Goal: Navigation & Orientation: Find specific page/section

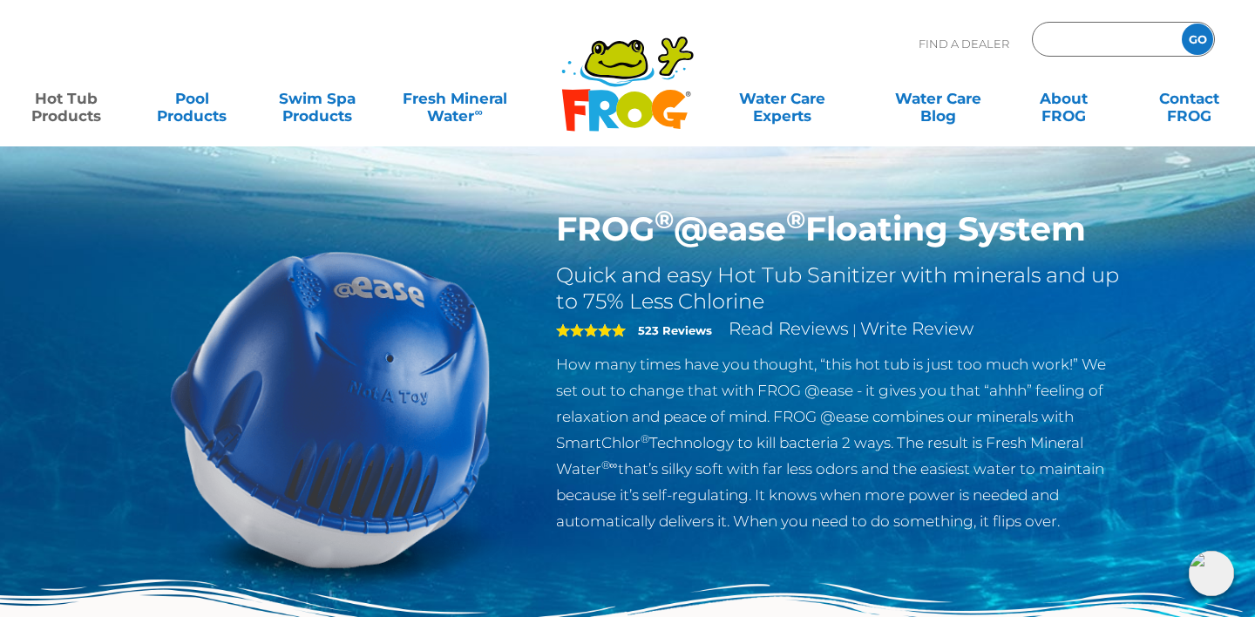
click at [1062, 29] on input "Zip Code Form" at bounding box center [1105, 39] width 118 height 25
type input "84045"
click at [1182, 24] on input "GO" at bounding box center [1197, 39] width 31 height 31
click at [1062, 29] on input "84045" at bounding box center [1105, 39] width 118 height 25
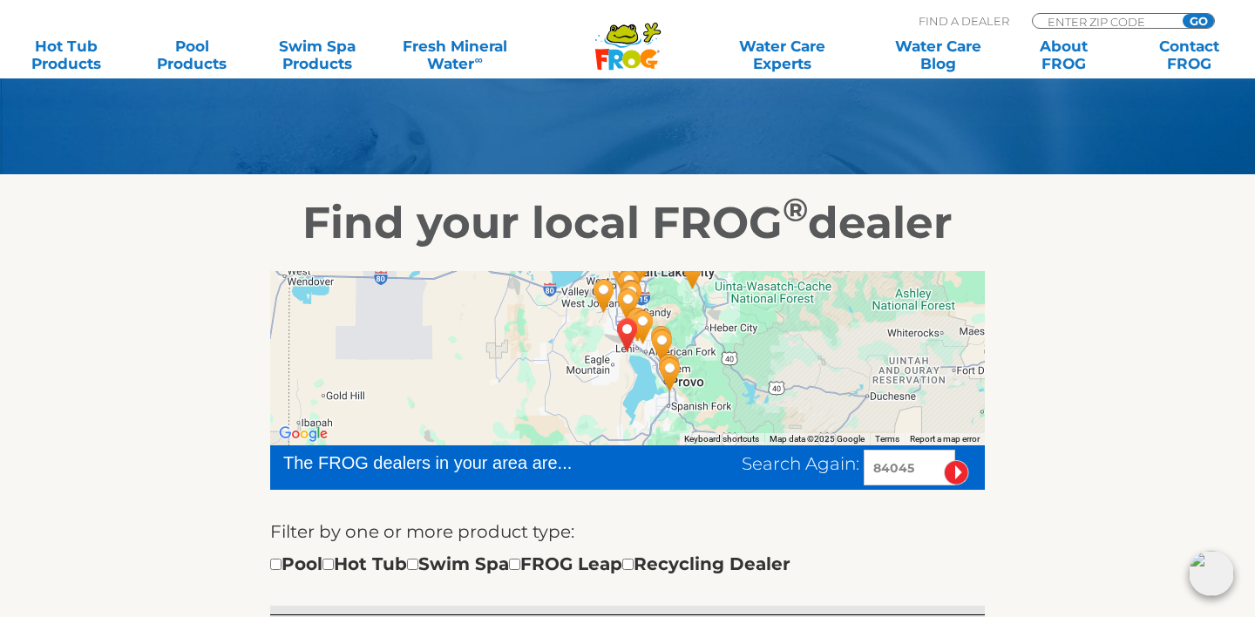
scroll to position [177, 0]
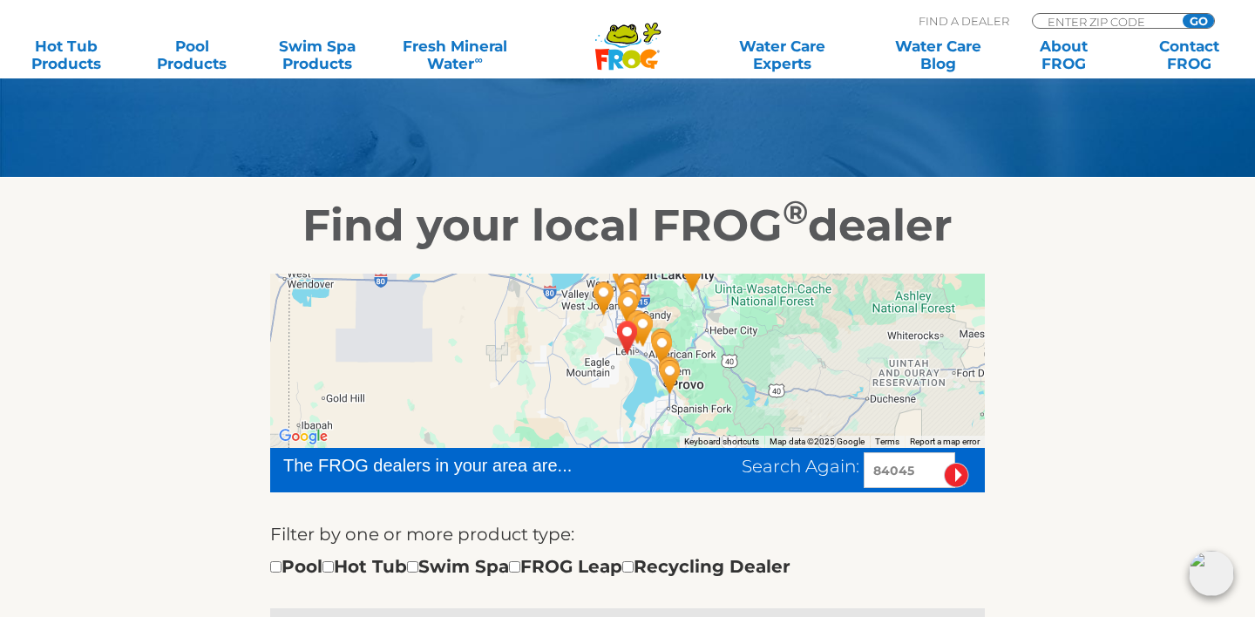
click at [522, 364] on div at bounding box center [627, 361] width 714 height 174
click at [580, 366] on div at bounding box center [627, 361] width 714 height 174
click at [627, 335] on img "EAGLE MOUNTAIN, UT 84045" at bounding box center [627, 337] width 40 height 47
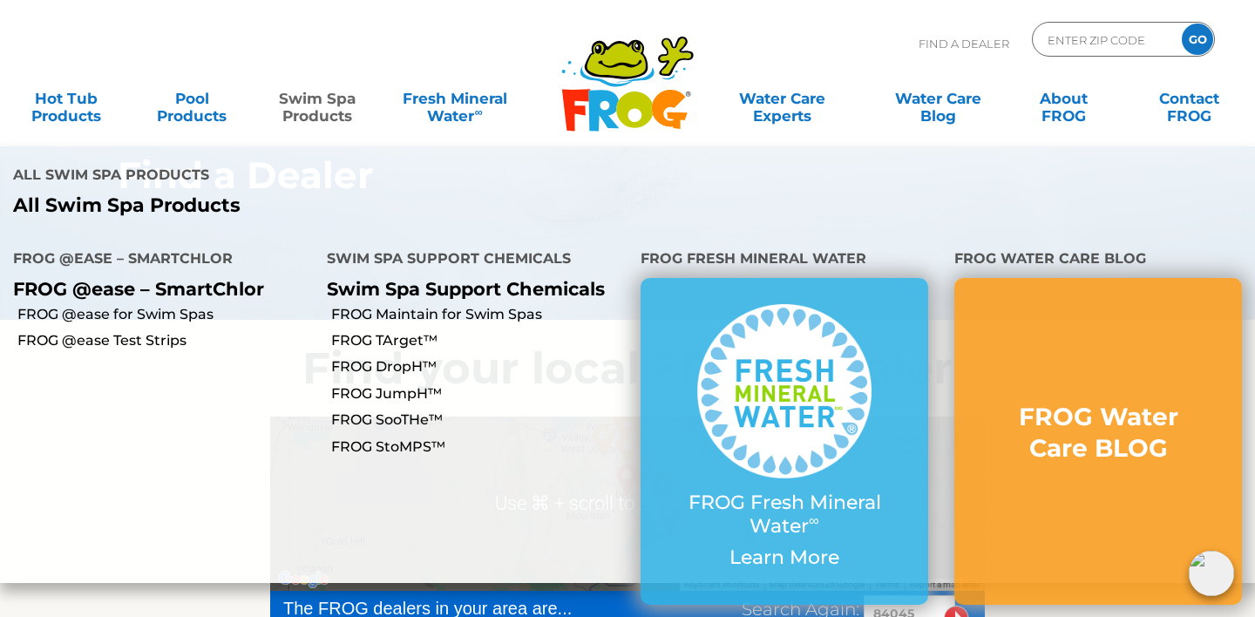
scroll to position [0, 0]
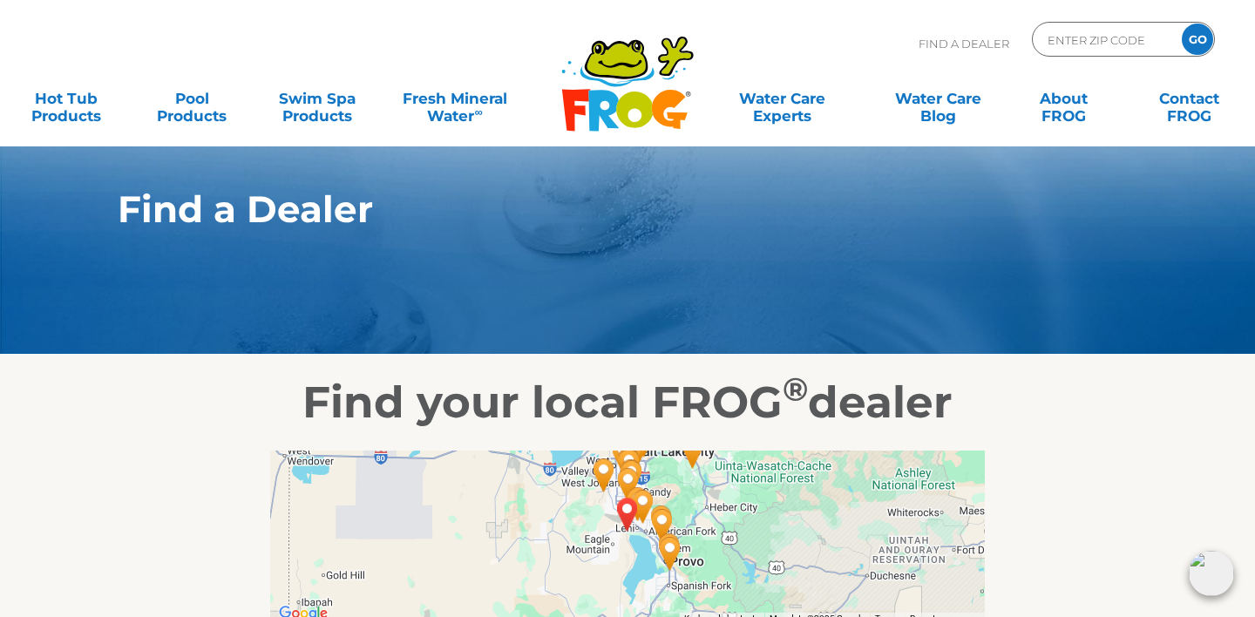
click at [666, 520] on img "Clear Springs Pool & Spa, Inc. - 12 miles away." at bounding box center [662, 525] width 40 height 47
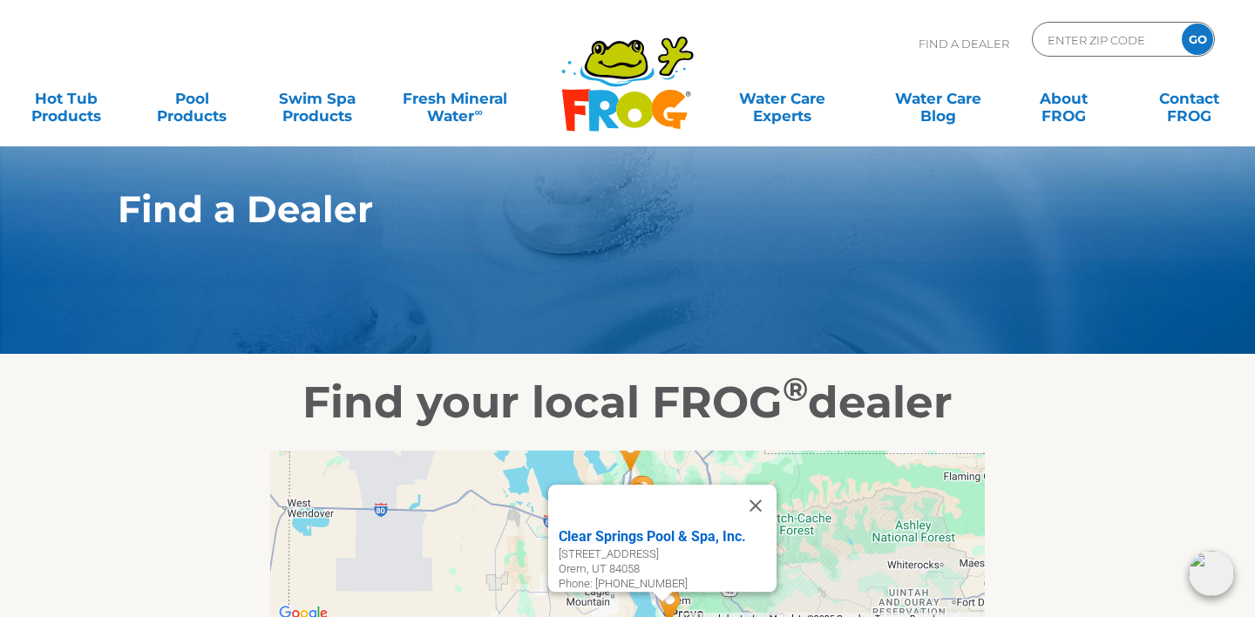
click at [627, 531] on div "Clear Springs Pool & Spa, Inc." at bounding box center [668, 536] width 218 height 21
click at [592, 547] on div "[STREET_ADDRESS]" at bounding box center [668, 554] width 218 height 15
click at [676, 601] on img "Bullfrog Spas Factory Store - Springville - 19 miles away." at bounding box center [670, 605] width 40 height 47
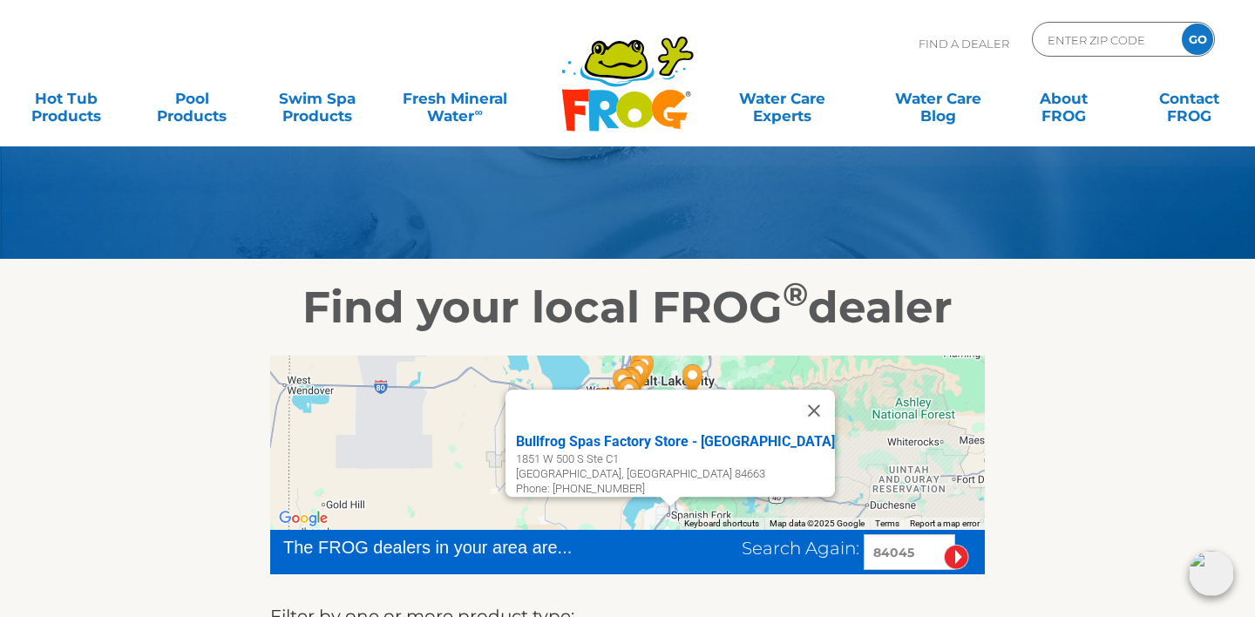
scroll to position [98, 0]
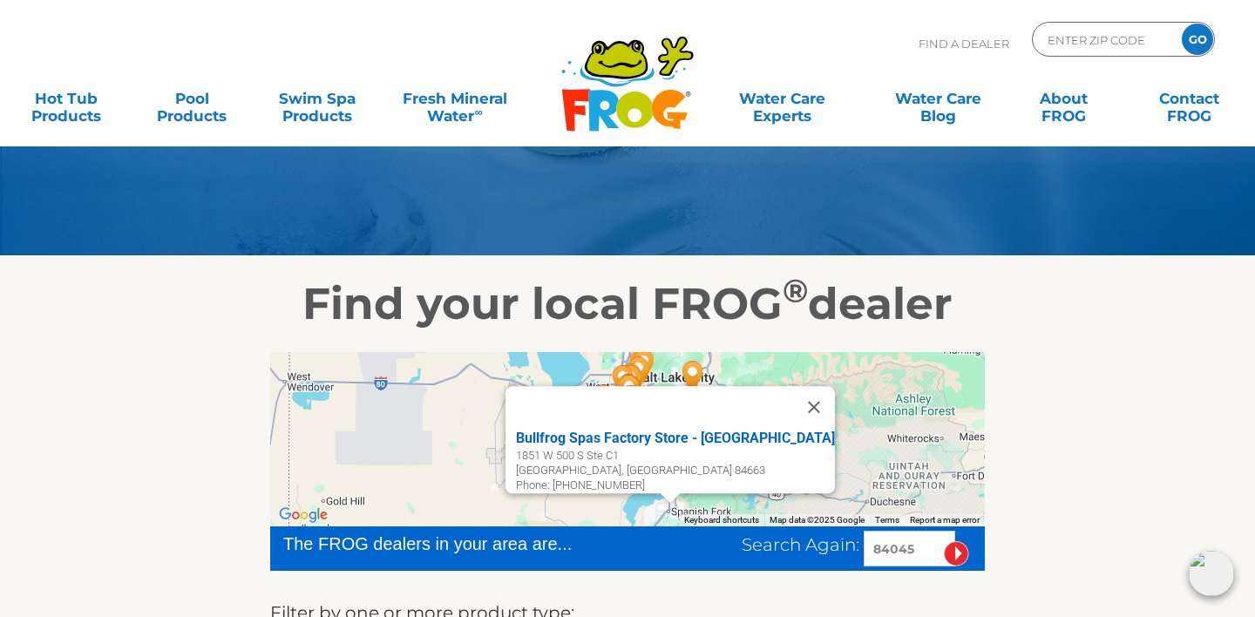
click at [850, 382] on div "Bullfrog Spas Factory Store - [GEOGRAPHIC_DATA] [STREET_ADDRESS] Phone: [PHONE_…" at bounding box center [627, 439] width 714 height 174
click at [793, 393] on button "Close" at bounding box center [814, 407] width 42 height 42
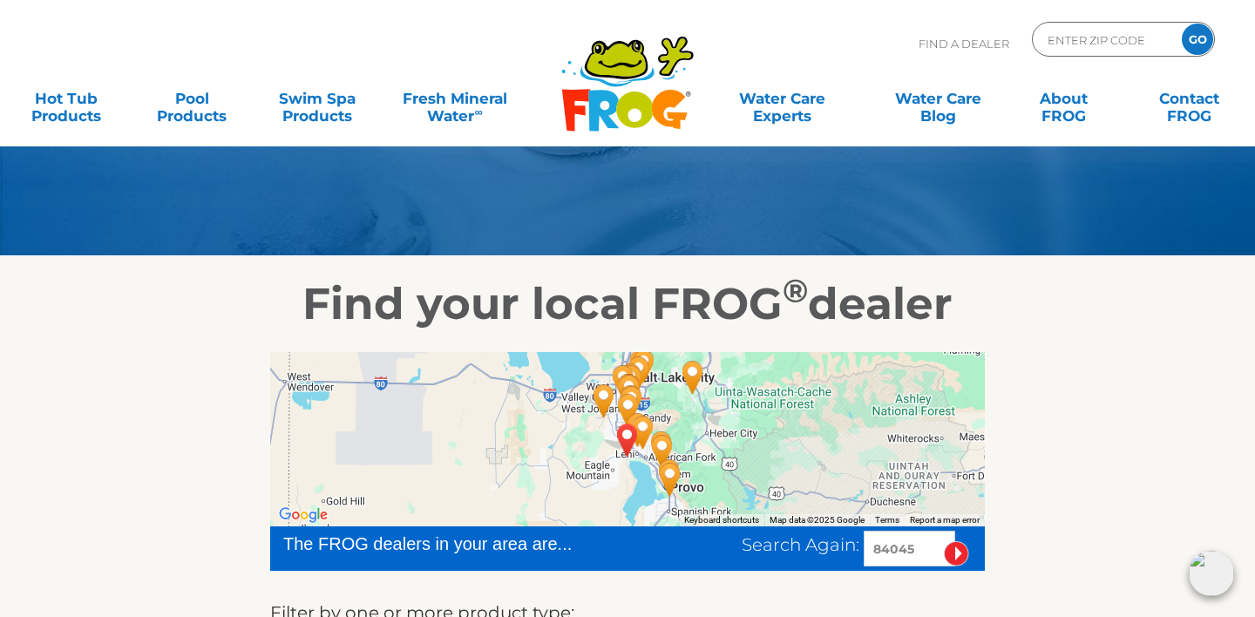
click at [644, 434] on img "EAGLE MOUNTAIN, UT 84045" at bounding box center [627, 439] width 40 height 47
click at [626, 410] on img "Take A Break Spas & Billiards - American Fork - 6 miles away." at bounding box center [643, 432] width 40 height 47
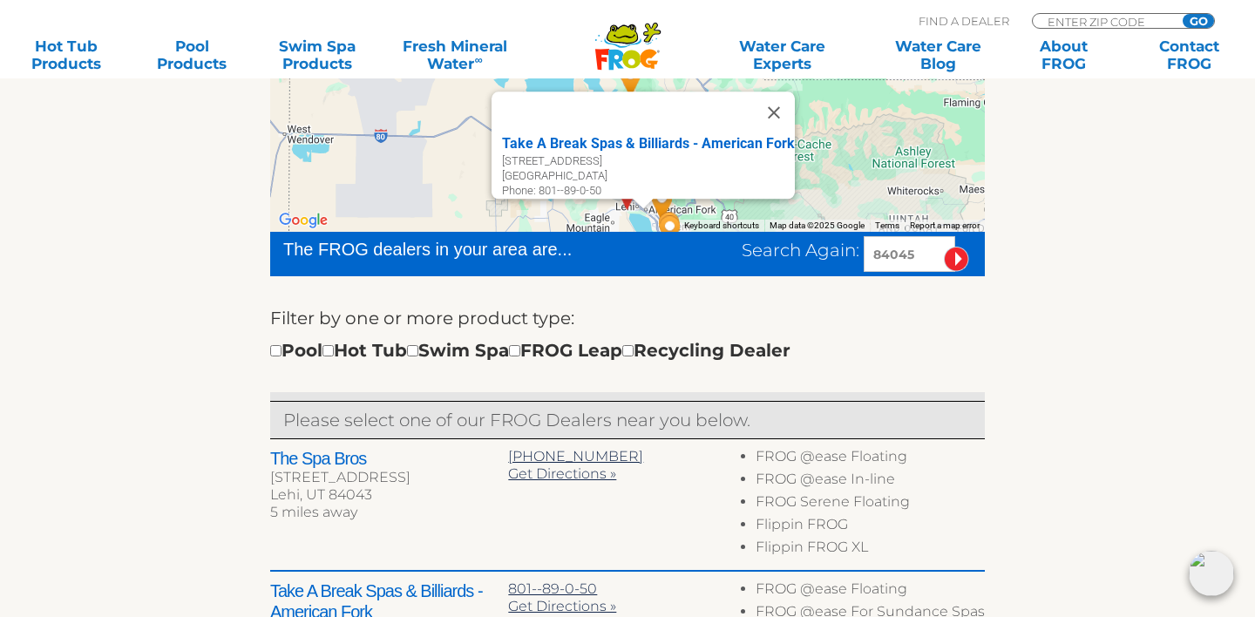
scroll to position [396, 0]
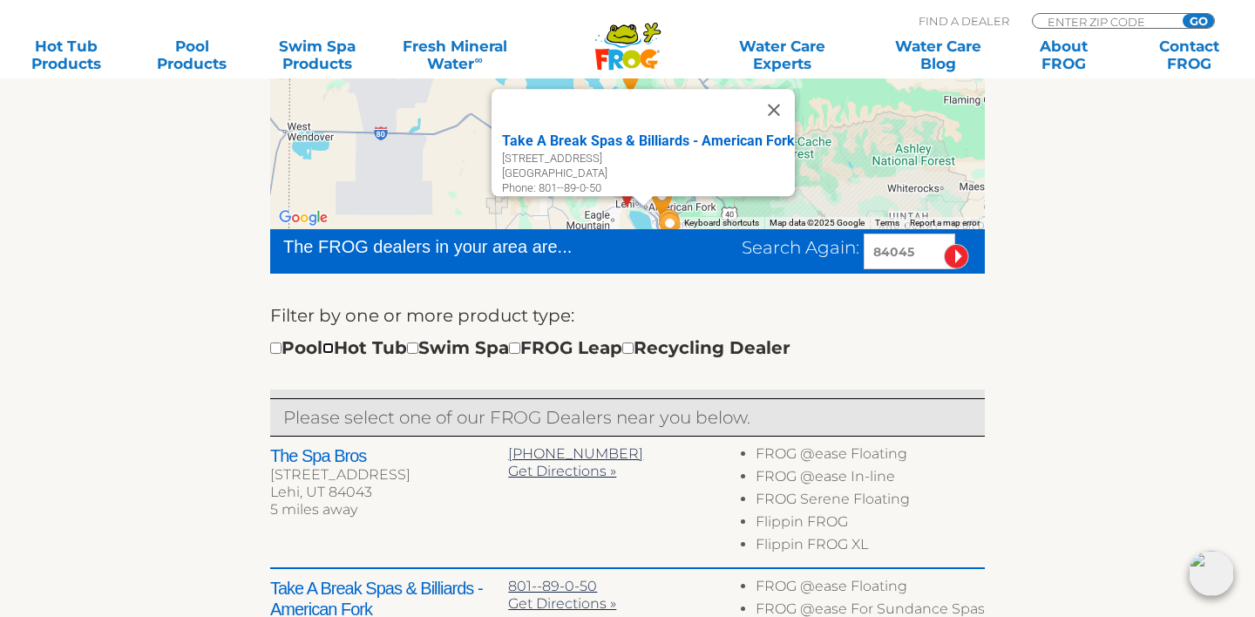
click at [334, 348] on input "checkbox" at bounding box center [327, 347] width 11 height 11
checkbox input "true"
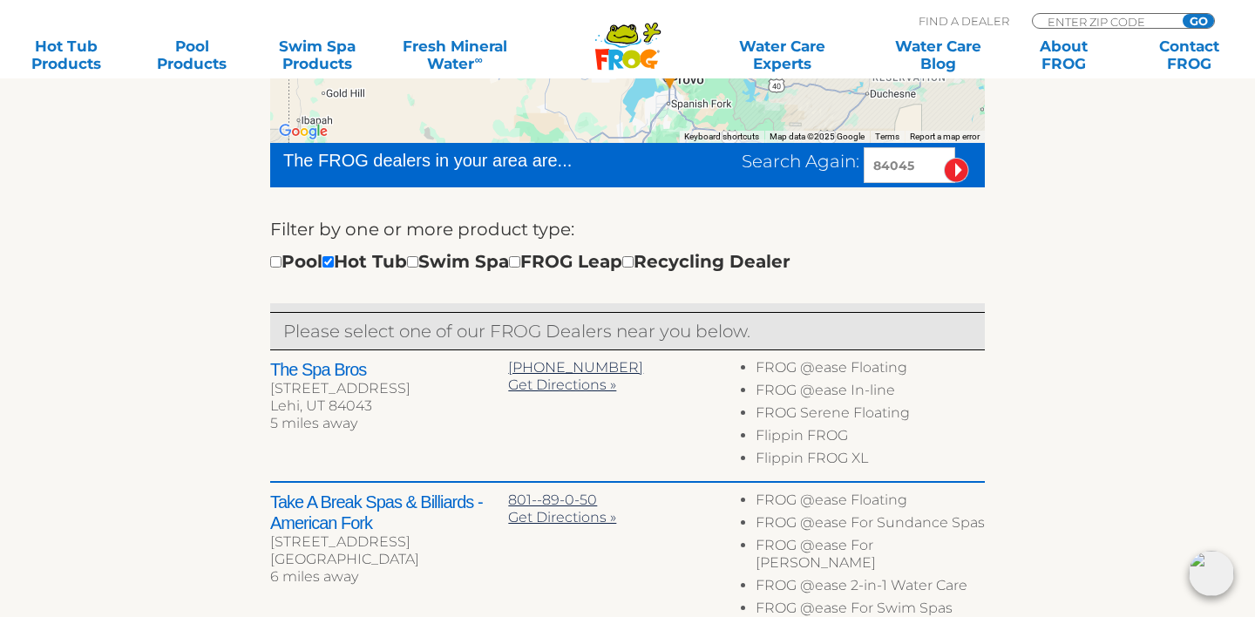
scroll to position [490, 0]
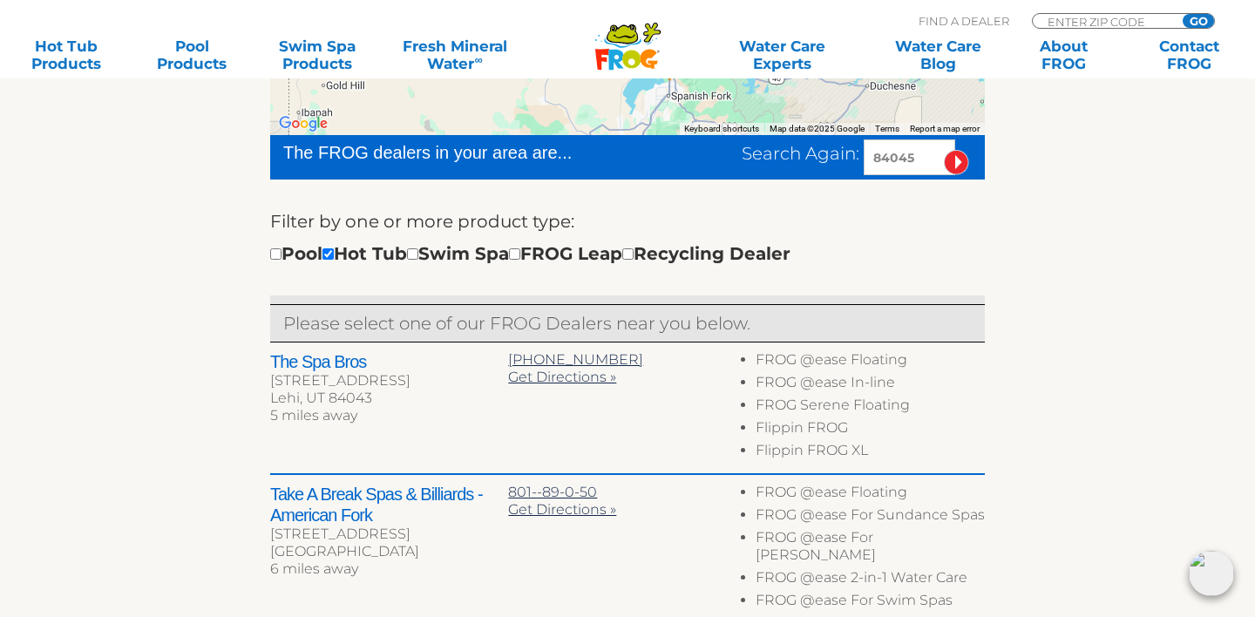
click at [314, 494] on h2 "Take A Break Spas & Billiards - American Fork" at bounding box center [389, 505] width 238 height 42
click at [333, 499] on h2 "Take A Break Spas & Billiards - American Fork" at bounding box center [389, 505] width 238 height 42
click at [533, 511] on span "Get Directions »" at bounding box center [562, 509] width 108 height 17
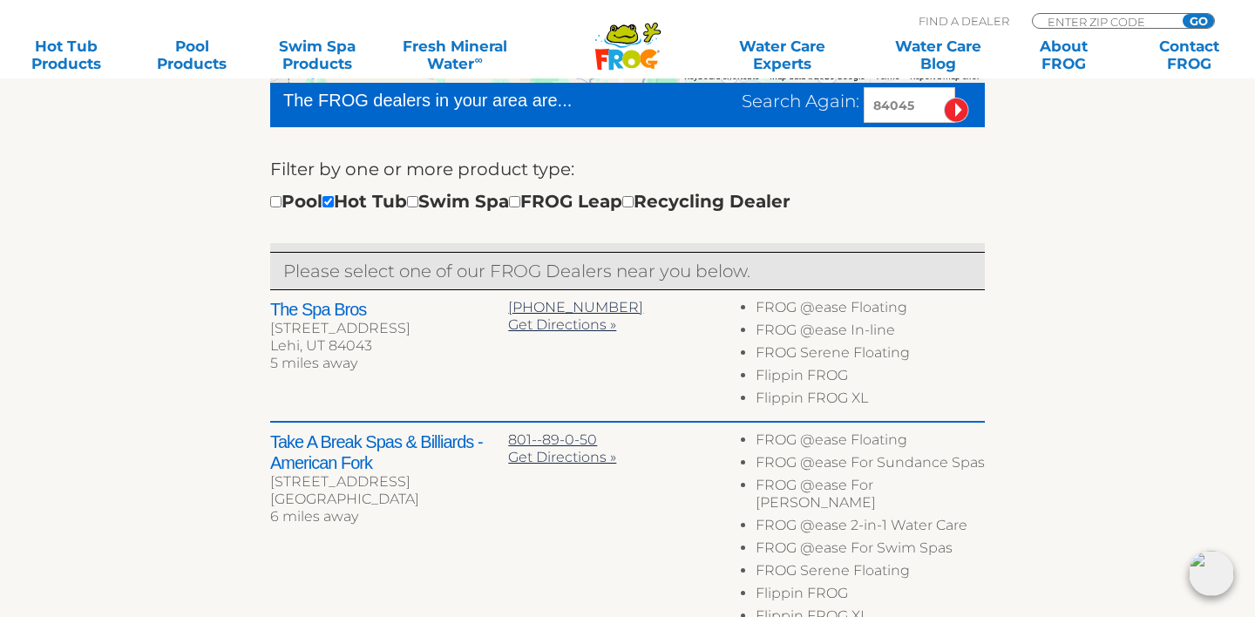
scroll to position [534, 0]
